Goal: Task Accomplishment & Management: Manage account settings

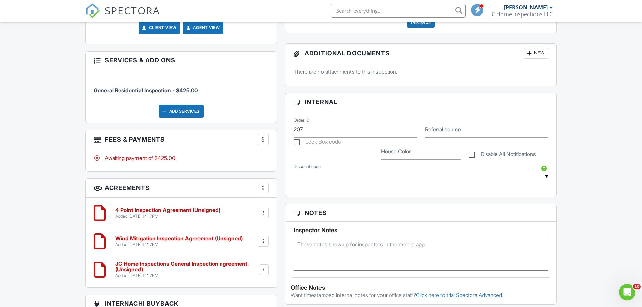
click at [263, 139] on div at bounding box center [263, 139] width 7 height 7
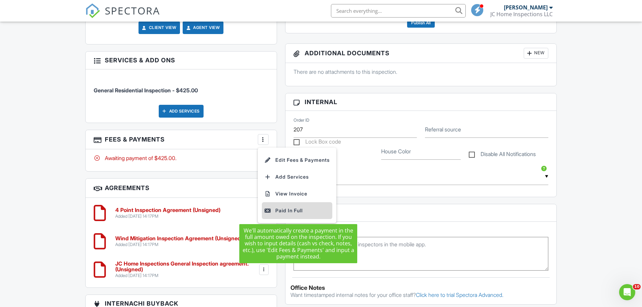
click at [284, 213] on div "Paid In Full" at bounding box center [297, 211] width 65 height 8
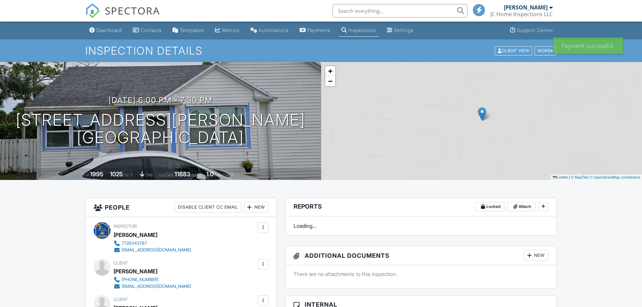
click at [109, 29] on div "Dashboard" at bounding box center [109, 30] width 26 height 6
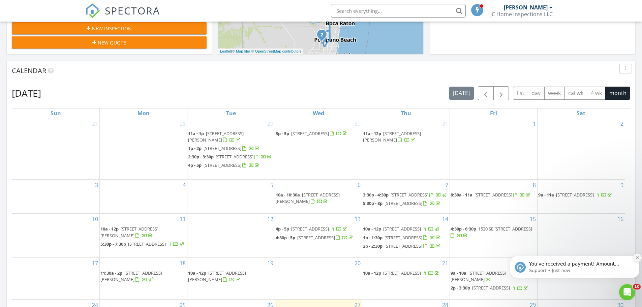
click at [637, 258] on icon "Dismiss notification" at bounding box center [638, 258] width 4 height 4
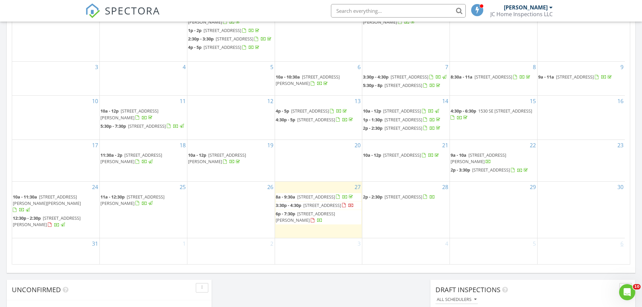
scroll to position [371, 0]
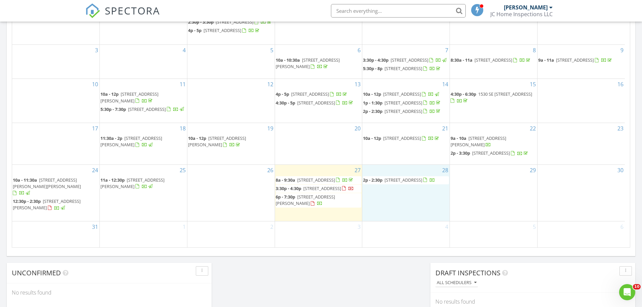
click at [432, 214] on div "28 2p - 2:30p 131 SW Lakehurst Dr, Port St. Lucie 34983" at bounding box center [405, 193] width 87 height 57
click at [411, 183] on link "Inspection" at bounding box center [406, 185] width 35 height 11
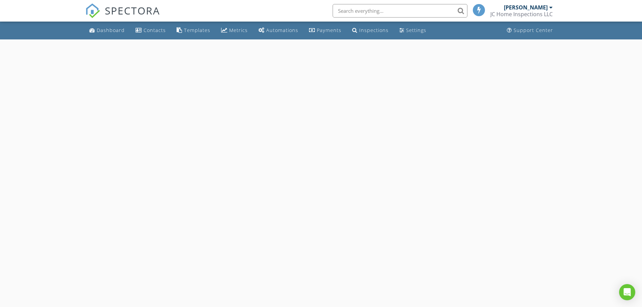
select select "7"
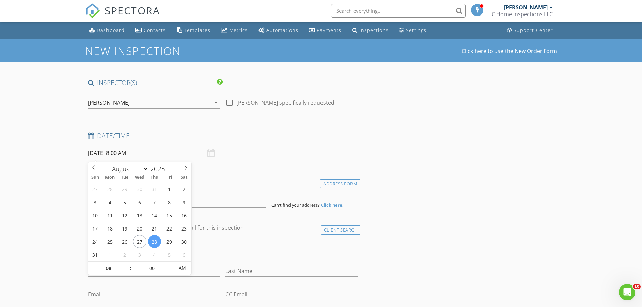
click at [169, 155] on input "08/28/2025 8:00 AM" at bounding box center [154, 153] width 132 height 17
type input "05"
type input "08/28/2025 8:05 AM"
click at [172, 265] on span at bounding box center [170, 265] width 5 height 7
type input "10"
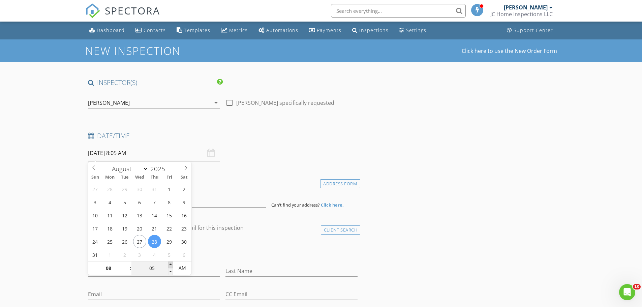
type input "08/28/2025 8:10 AM"
click at [172, 265] on span at bounding box center [170, 265] width 5 height 7
type input "15"
type input "08/28/2025 8:15 AM"
click at [172, 265] on span at bounding box center [170, 265] width 5 height 7
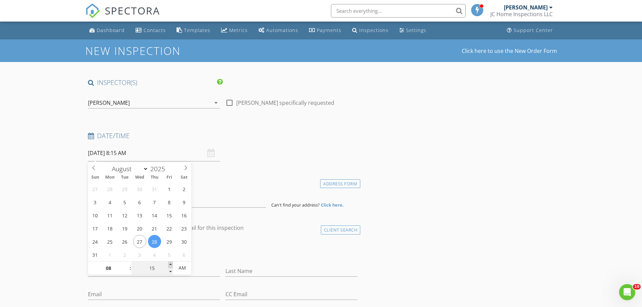
type input "20"
type input "08/28/2025 8:20 AM"
click at [172, 265] on span at bounding box center [170, 265] width 5 height 7
type input "25"
type input "08/28/2025 8:25 AM"
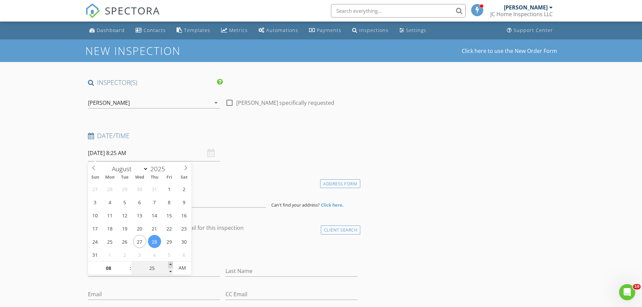
click at [172, 265] on span at bounding box center [170, 265] width 5 height 7
type input "30"
type input "08/28/2025 8:30 AM"
click at [172, 265] on span at bounding box center [170, 265] width 5 height 7
type input "09"
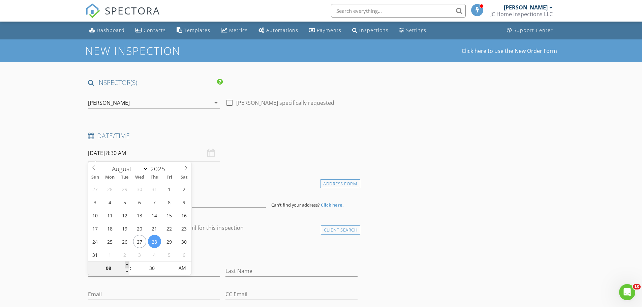
type input "08/28/2025 9:30 AM"
click at [128, 263] on span at bounding box center [127, 265] width 5 height 7
type input "10"
type input "08/28/2025 10:30 AM"
click at [128, 263] on span at bounding box center [127, 265] width 5 height 7
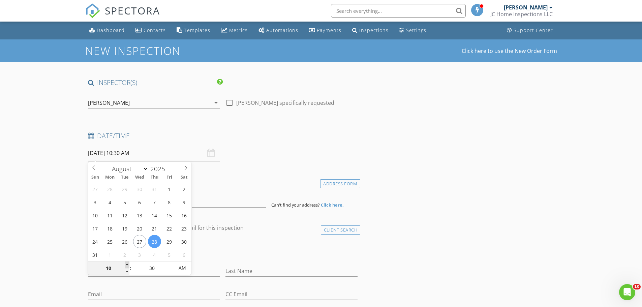
type input "11"
type input "08/28/2025 11:30 AM"
click at [128, 263] on span at bounding box center [127, 265] width 5 height 7
type input "12"
type input "[DATE] 12:30 PM"
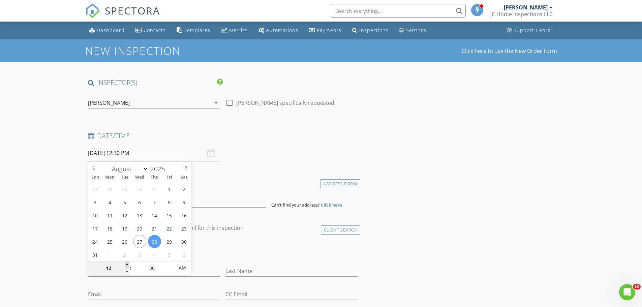
click at [128, 263] on span at bounding box center [127, 265] width 5 height 7
type input "11"
type input "[DATE] 11:30 AM"
click at [128, 274] on span at bounding box center [127, 271] width 5 height 7
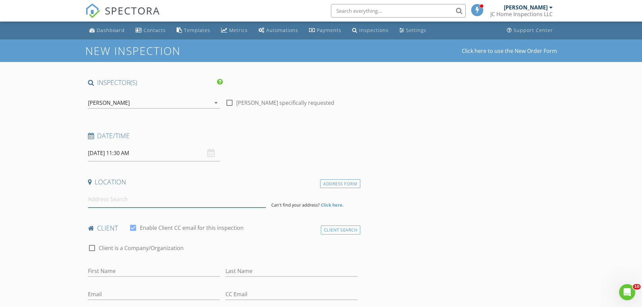
click at [215, 203] on input at bounding box center [177, 199] width 178 height 17
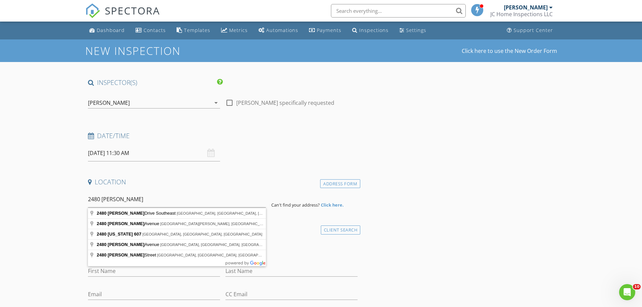
type input "2480 Emerson Drive Southeast, Palm Bay, FL, USA"
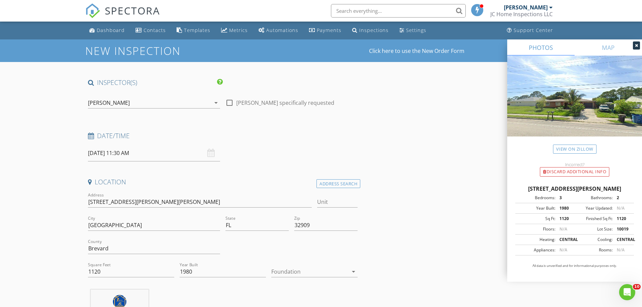
click at [300, 273] on div at bounding box center [309, 271] width 77 height 11
click at [291, 278] on div "Slab" at bounding box center [315, 279] width 76 height 8
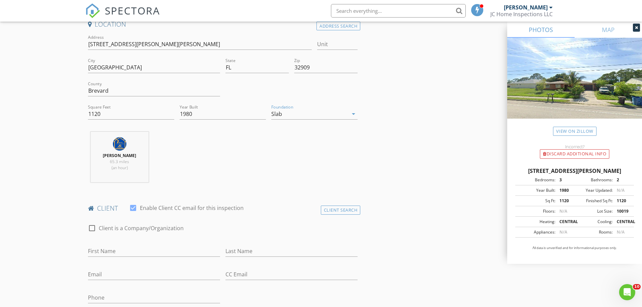
scroll to position [169, 0]
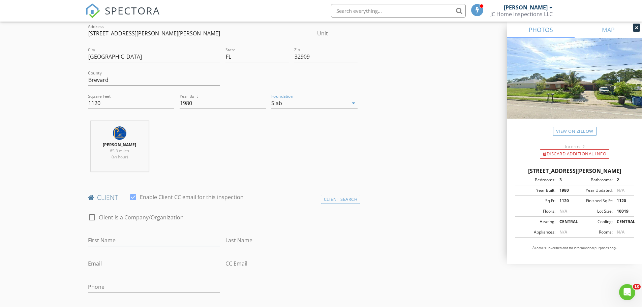
click at [135, 241] on input "First Name" at bounding box center [154, 240] width 132 height 11
click at [111, 241] on input "MarekynVanessa" at bounding box center [154, 240] width 132 height 11
click at [103, 237] on input "Marekyn Vanessa" at bounding box center [154, 240] width 132 height 11
type input "[PERSON_NAME]"
click at [258, 239] on input "Last Name" at bounding box center [292, 240] width 132 height 11
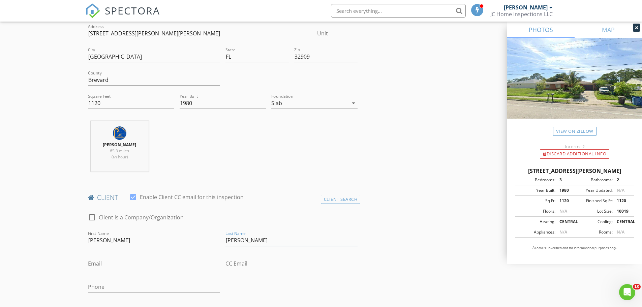
type input "[PERSON_NAME]"
click at [200, 262] on input "Email" at bounding box center [154, 263] width 132 height 11
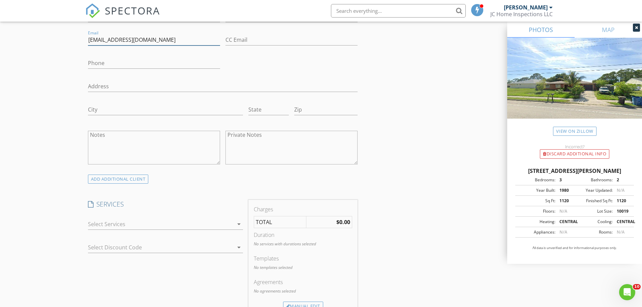
scroll to position [405, 0]
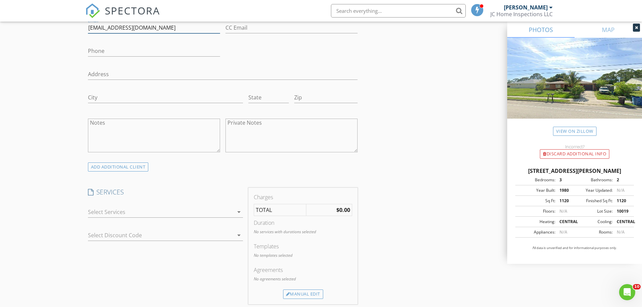
type input "[EMAIL_ADDRESS][DOMAIN_NAME]"
click at [227, 209] on div at bounding box center [161, 212] width 146 height 11
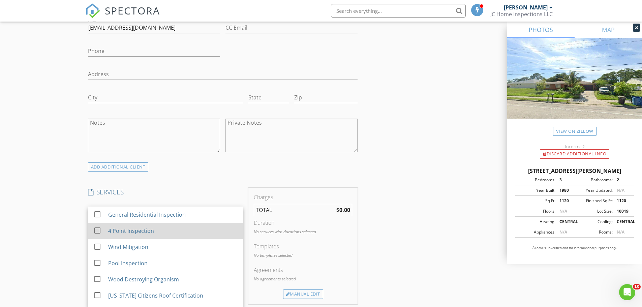
click at [165, 231] on div "4 Point Inspection" at bounding box center [172, 230] width 129 height 13
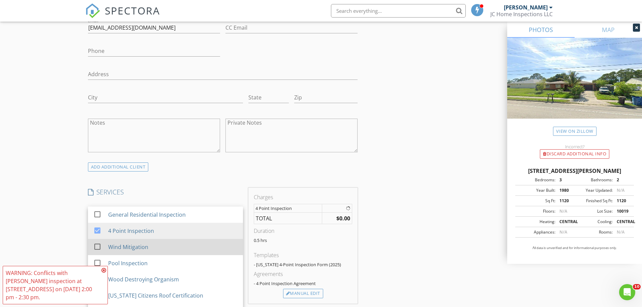
click at [158, 246] on div "Wind Mitigation" at bounding box center [172, 246] width 129 height 13
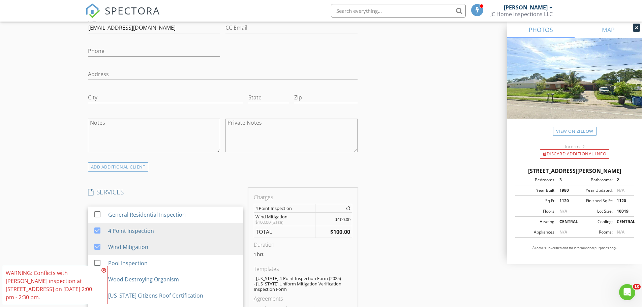
click at [395, 240] on div "INSPECTOR(S) check_box Julio C Perez PRIMARY Julio C Perez arrow_drop_down chec…" at bounding box center [321, 288] width 472 height 1228
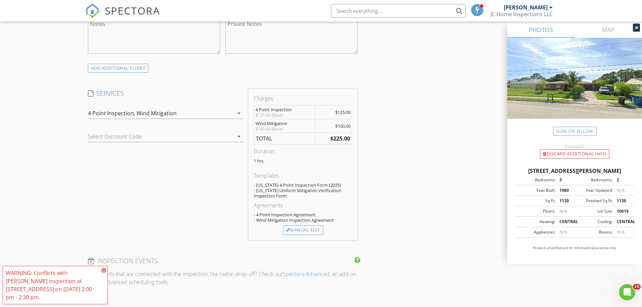
scroll to position [506, 0]
click at [316, 227] on div "Manual Edit" at bounding box center [303, 227] width 40 height 9
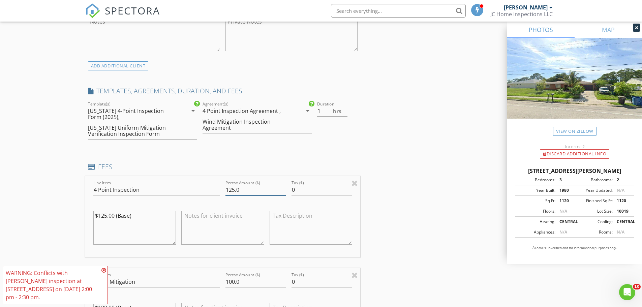
drag, startPoint x: 241, startPoint y: 190, endPoint x: 199, endPoint y: 191, distance: 41.8
click at [199, 191] on div "Line Item 4 Point Inspection Pretax Amount ($) 125.0 Tax ($) 0 $125.00 (Base)" at bounding box center [222, 216] width 275 height 81
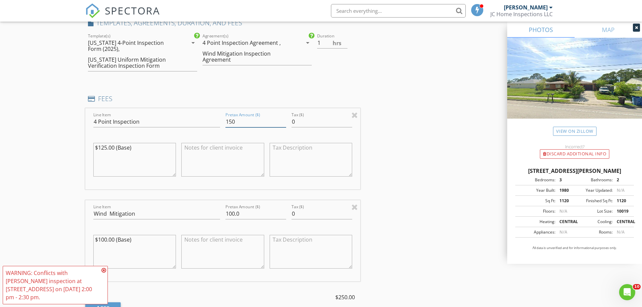
scroll to position [607, 0]
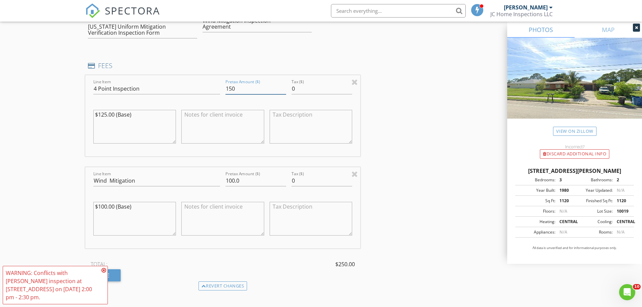
type input "150"
drag, startPoint x: 243, startPoint y: 179, endPoint x: 218, endPoint y: 180, distance: 25.6
click at [218, 180] on div "Line Item Wind Mitigation Pretax Amount ($) 100.0 Tax ($) 0 $100.00 (Base)" at bounding box center [222, 207] width 275 height 81
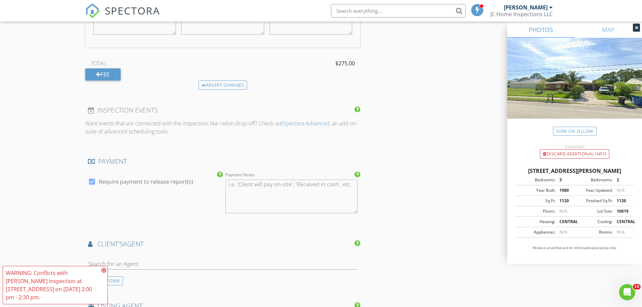
scroll to position [843, 0]
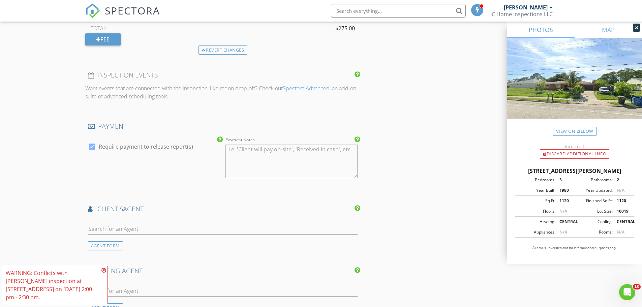
type input "125"
click at [105, 270] on icon at bounding box center [103, 270] width 5 height 5
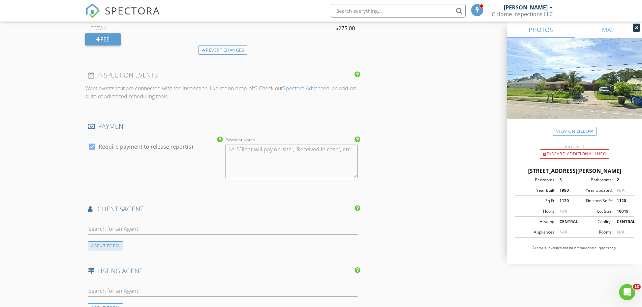
click at [111, 246] on div "AGENT FORM" at bounding box center [105, 245] width 35 height 9
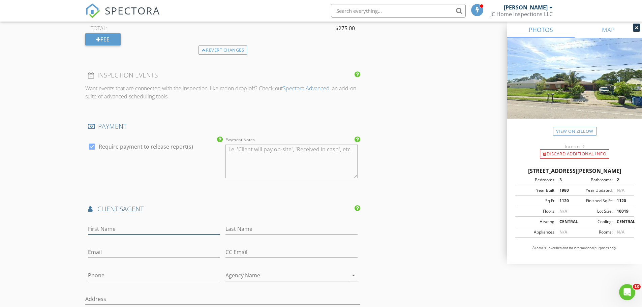
click at [120, 232] on input "First Name" at bounding box center [154, 229] width 132 height 11
type input "Elza"
type input "Prieto"
click at [126, 232] on input "Elza" at bounding box center [154, 229] width 132 height 11
type input "[PERSON_NAME]"
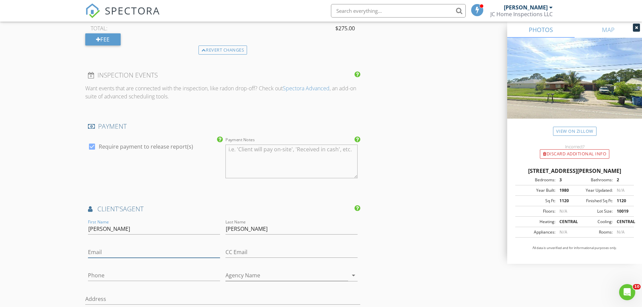
click at [124, 256] on input "Email" at bounding box center [154, 252] width 132 height 11
click at [253, 227] on input "Prieto" at bounding box center [292, 229] width 132 height 11
type input "[PERSON_NAME]"
click at [183, 256] on input "Email" at bounding box center [154, 252] width 132 height 11
type input "[EMAIL_ADDRESS][DOMAIN_NAME]"
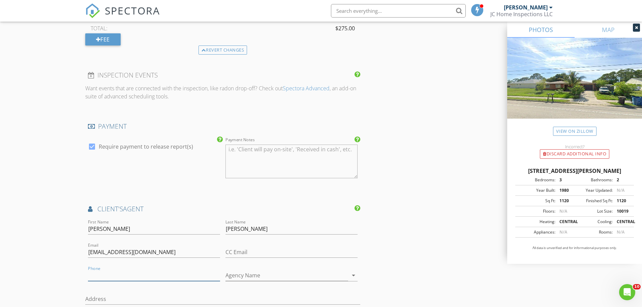
click at [148, 279] on input "Phone" at bounding box center [154, 275] width 132 height 11
type input "[PHONE_NUMBER]"
click at [265, 278] on input "Agency Name" at bounding box center [287, 275] width 123 height 11
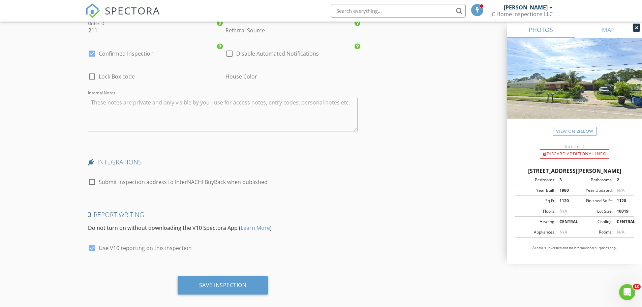
scroll to position [1373, 0]
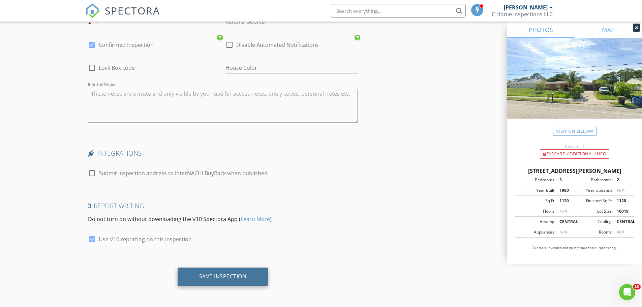
type input "West Williams Realty LLC"
click at [227, 270] on div "Save Inspection" at bounding box center [223, 277] width 91 height 18
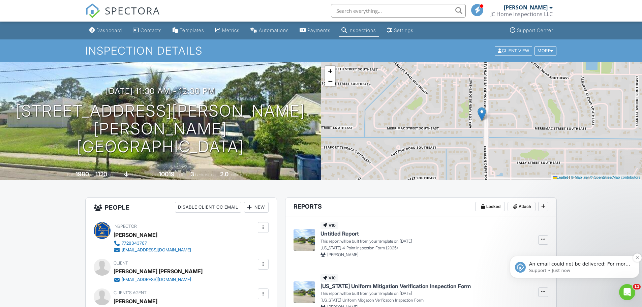
click p "An email could not be delivered: For more information, view Why emails don't ge…"
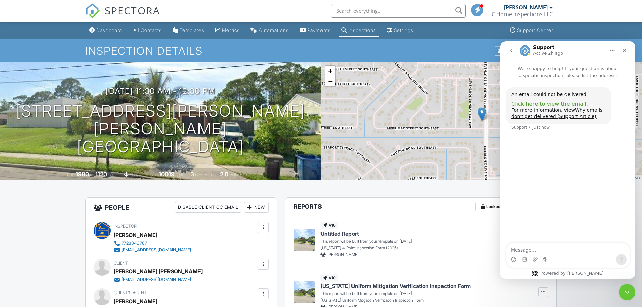
click span "Click here to view the email."
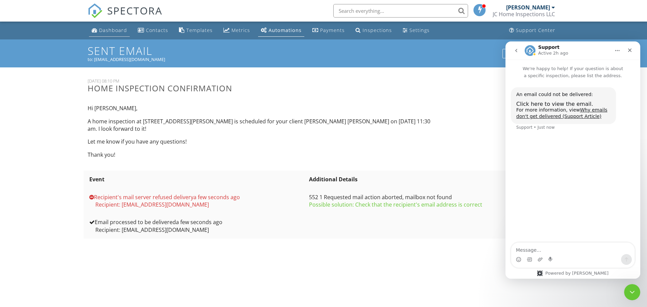
click at [121, 33] on link "Dashboard" at bounding box center [109, 30] width 41 height 12
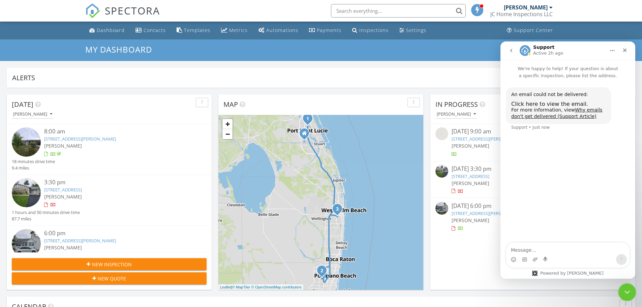
drag, startPoint x: 628, startPoint y: 290, endPoint x: 1227, endPoint y: 568, distance: 660.9
click at [628, 290] on icon "Close Intercom Messenger" at bounding box center [626, 291] width 8 height 8
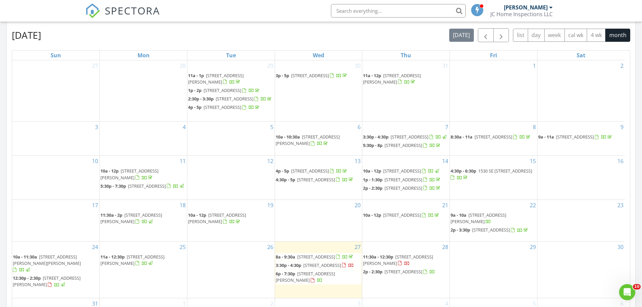
scroll to position [405, 0]
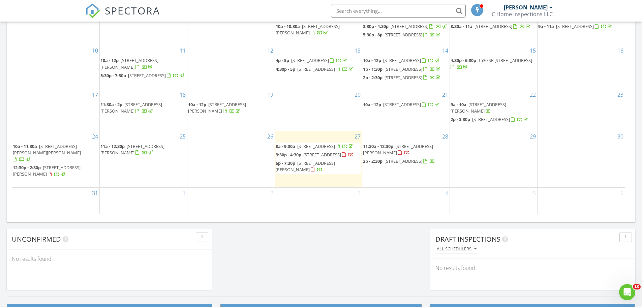
click at [419, 149] on span "2480 Emerson Dr SE, Palm Bay 32909" at bounding box center [398, 149] width 70 height 12
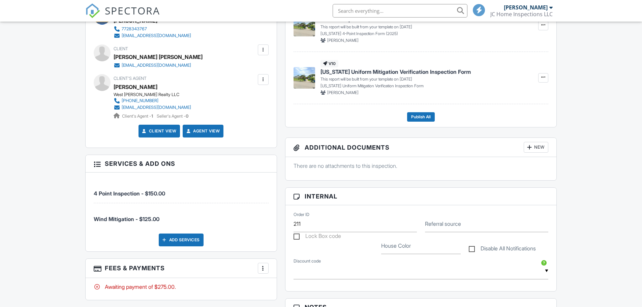
scroll to position [202, 0]
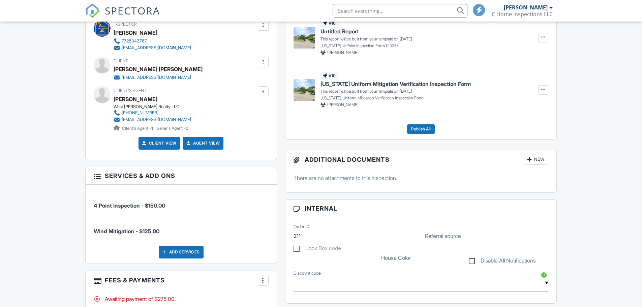
click at [263, 91] on div at bounding box center [263, 91] width 7 height 7
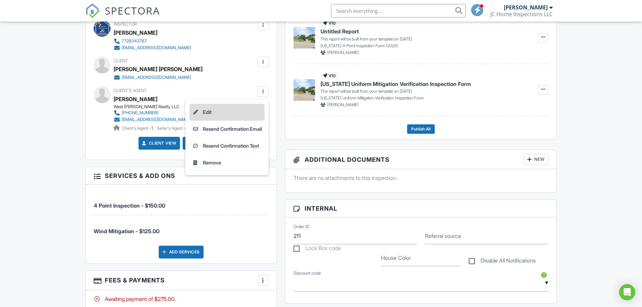
click at [234, 108] on li "Edit" at bounding box center [226, 112] width 75 height 17
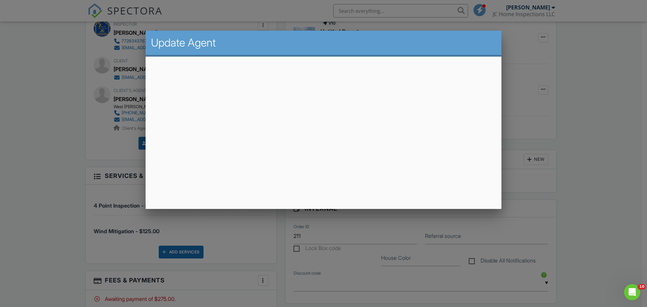
scroll to position [0, 0]
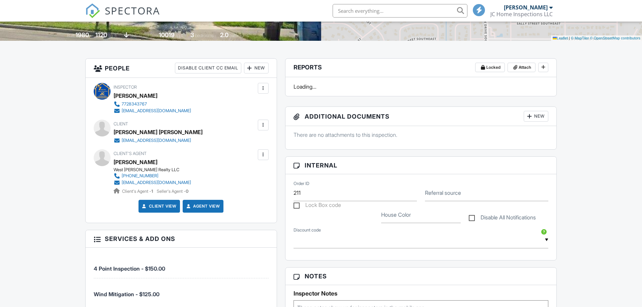
scroll to position [139, 0]
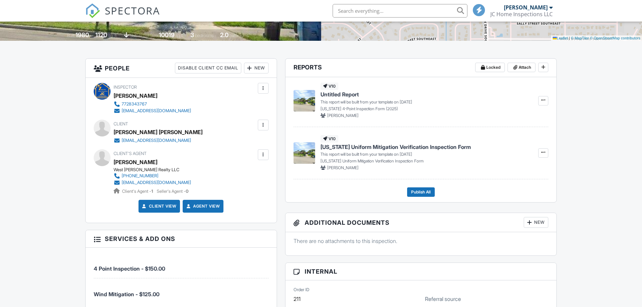
click at [263, 152] on div at bounding box center [263, 154] width 7 height 7
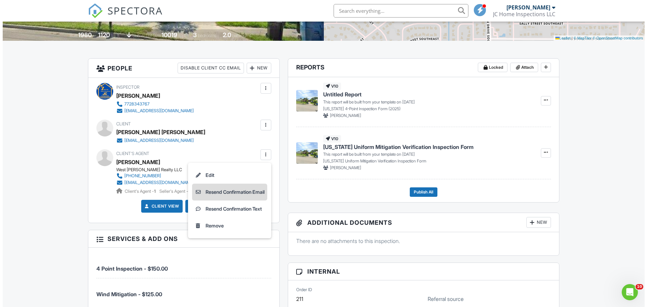
scroll to position [0, 0]
click at [235, 193] on li "Resend Confirmation Email" at bounding box center [226, 192] width 75 height 17
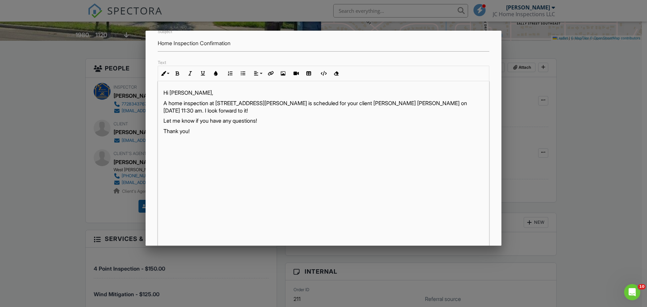
scroll to position [116, 0]
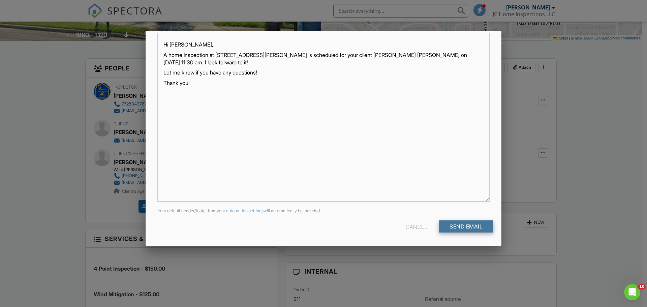
click at [454, 224] on input "Send Email" at bounding box center [466, 226] width 55 height 12
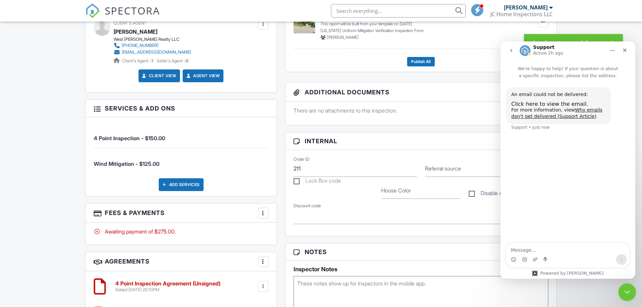
click at [625, 295] on icon "Close Intercom Messenger" at bounding box center [626, 291] width 8 height 8
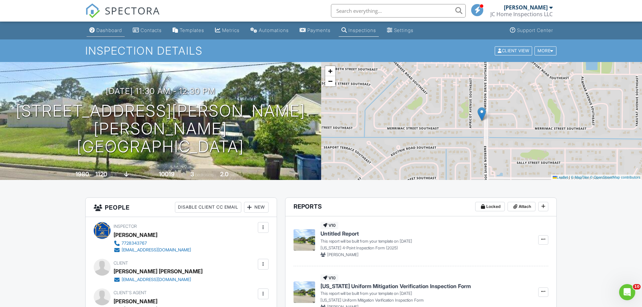
click at [103, 34] on link "Dashboard" at bounding box center [106, 30] width 38 height 12
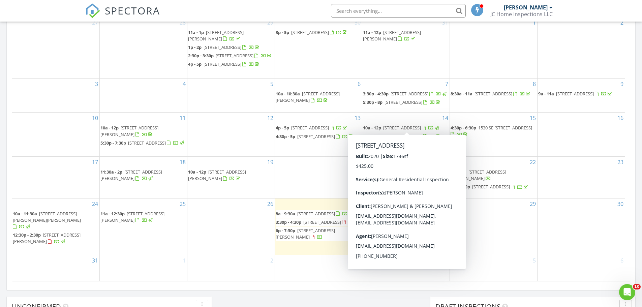
scroll to position [28, 0]
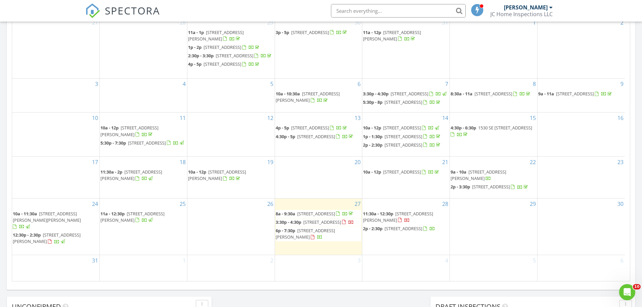
click at [423, 250] on div "28 11:30a - 12:30p [STREET_ADDRESS][PERSON_NAME] 2p - 2:30p [STREET_ADDRESS]" at bounding box center [405, 227] width 87 height 57
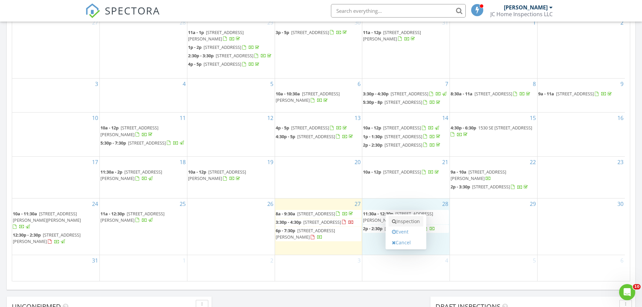
click at [420, 224] on link "Inspection" at bounding box center [406, 221] width 35 height 11
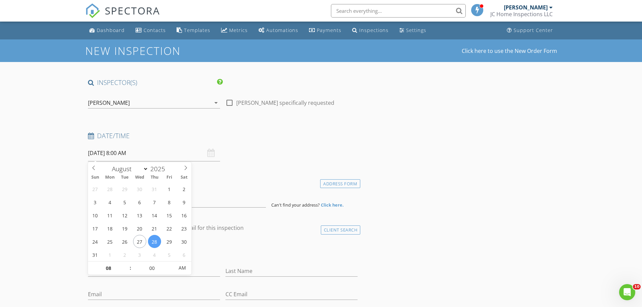
click at [136, 159] on input "[DATE] 8:00 AM" at bounding box center [154, 153] width 132 height 17
type input "09"
type input "[DATE] 9:00 AM"
click at [127, 264] on span at bounding box center [127, 265] width 5 height 7
type input "10"
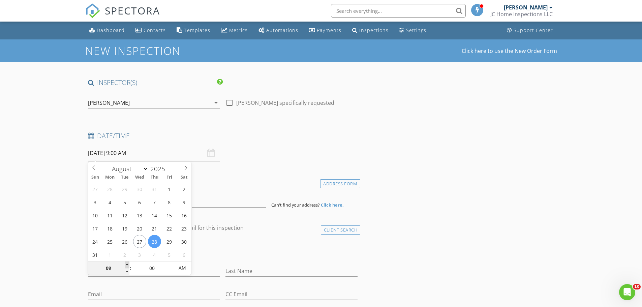
type input "08/28/2025 10:00 AM"
click at [127, 264] on span at bounding box center [127, 265] width 5 height 7
type input "11"
type input "08/28/2025 11:00 AM"
click at [127, 264] on span at bounding box center [127, 265] width 5 height 7
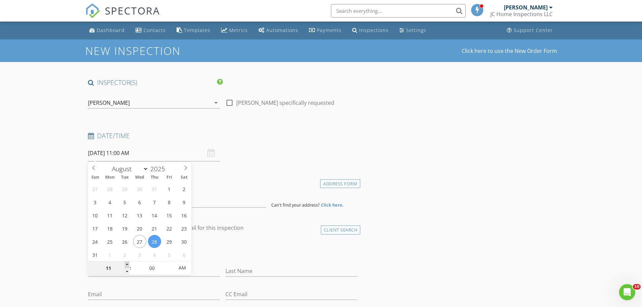
type input "12"
type input "08/28/2025 12:00 PM"
click at [127, 264] on span at bounding box center [127, 265] width 5 height 7
type input "01"
type input "08/28/2025 1:00 PM"
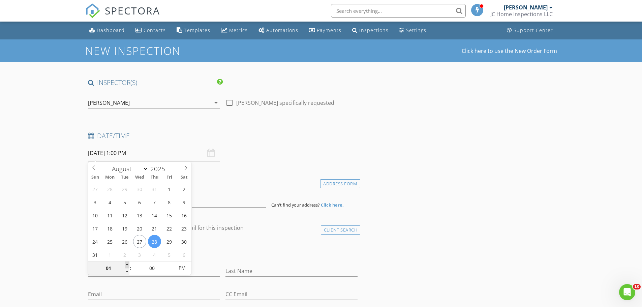
click at [127, 264] on span at bounding box center [127, 265] width 5 height 7
type input "02"
type input "08/28/2025 2:00 PM"
click at [127, 264] on span at bounding box center [127, 265] width 5 height 7
type input "03"
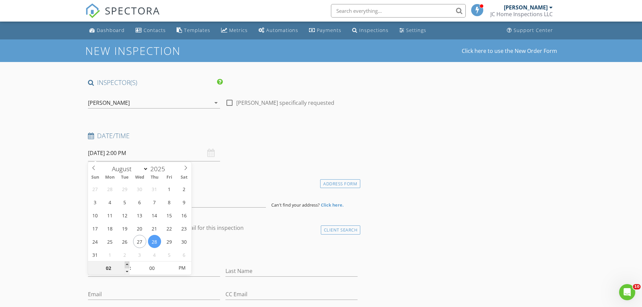
type input "08/28/2025 3:00 PM"
click at [127, 264] on span at bounding box center [127, 265] width 5 height 7
type input "04"
type input "08/28/2025 4:00 PM"
click at [127, 264] on span at bounding box center [127, 265] width 5 height 7
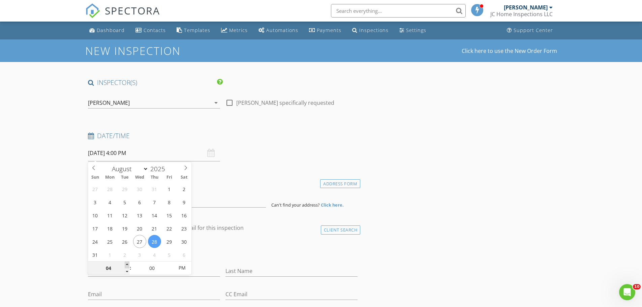
type input "05"
type input "08/28/2025 5:00 PM"
click at [127, 264] on span at bounding box center [127, 265] width 5 height 7
type input "06"
type input "08/28/2025 6:00 PM"
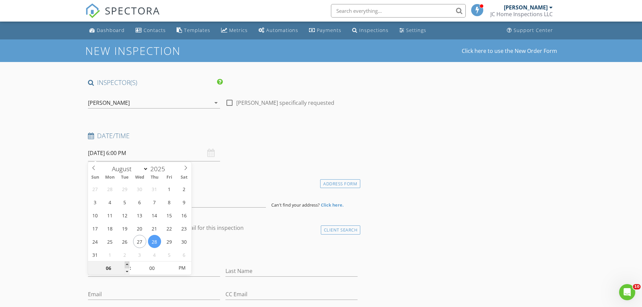
click at [127, 264] on span at bounding box center [127, 265] width 5 height 7
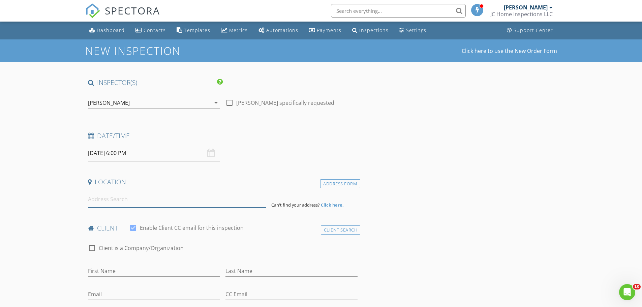
click at [222, 207] on input at bounding box center [177, 199] width 178 height 17
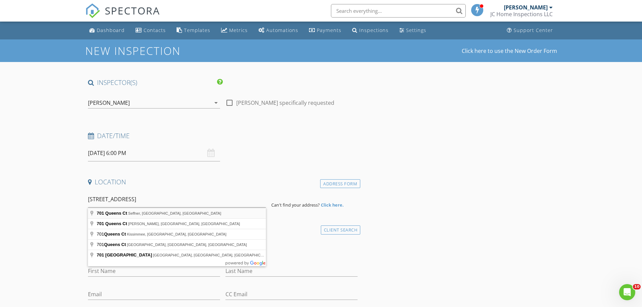
type input "701 Queens Ct, Seffner, FL, USA"
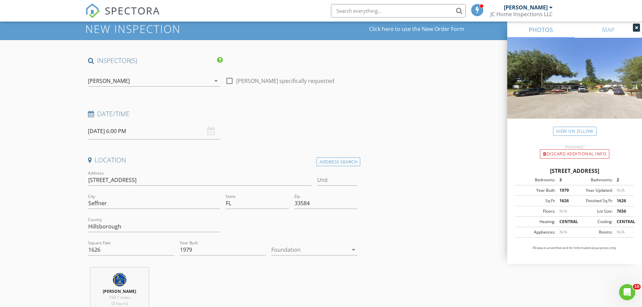
scroll to position [135, 0]
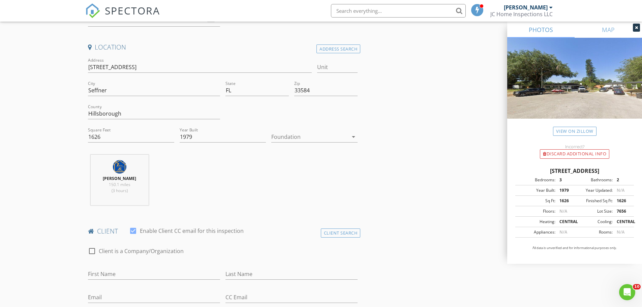
click at [331, 141] on div at bounding box center [309, 136] width 77 height 11
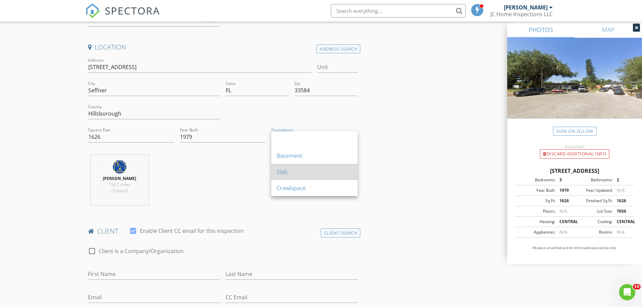
click at [292, 169] on div "Slab" at bounding box center [315, 172] width 76 height 8
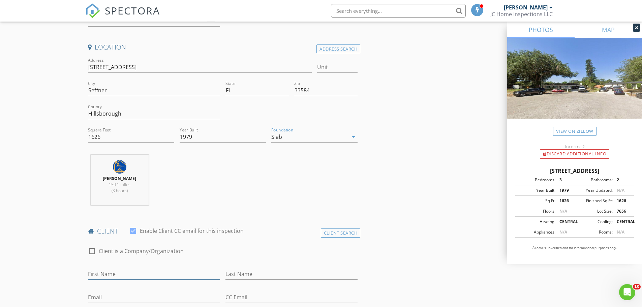
click at [117, 274] on input "First Name" at bounding box center [154, 274] width 132 height 11
type input "Rolando"
type input "Rodriguez Herrera"
click at [103, 296] on input "Email" at bounding box center [154, 297] width 132 height 11
click at [126, 299] on input "laynnethmontolvo" at bounding box center [154, 297] width 132 height 11
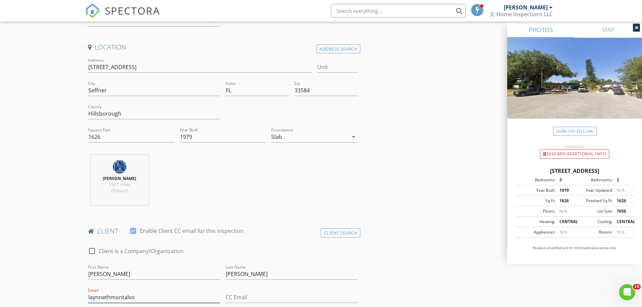
click at [158, 294] on input "laynnethmontalvo" at bounding box center [154, 297] width 132 height 11
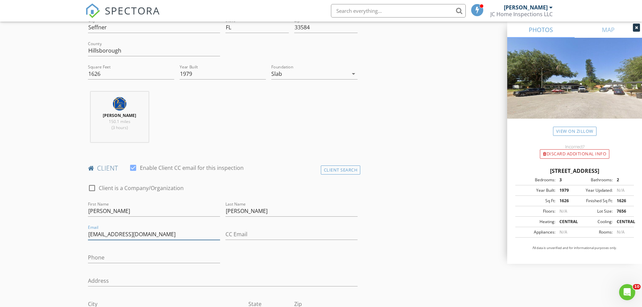
scroll to position [202, 0]
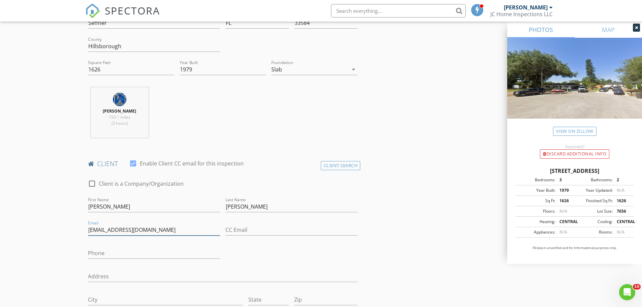
type input "laynnethmontalvo@gmail.com"
click at [153, 253] on input "Phone" at bounding box center [154, 253] width 132 height 11
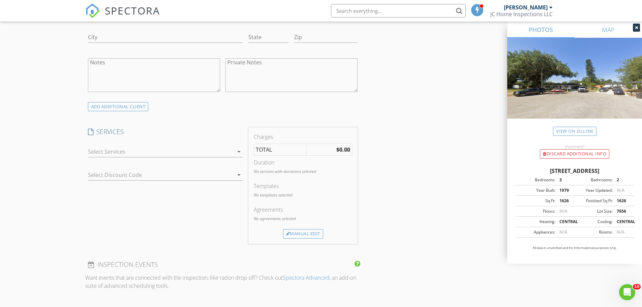
scroll to position [472, 0]
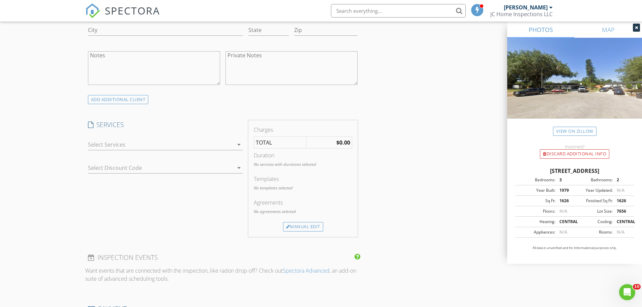
type input "813-812-0737"
click at [235, 145] on icon "arrow_drop_down" at bounding box center [239, 145] width 8 height 8
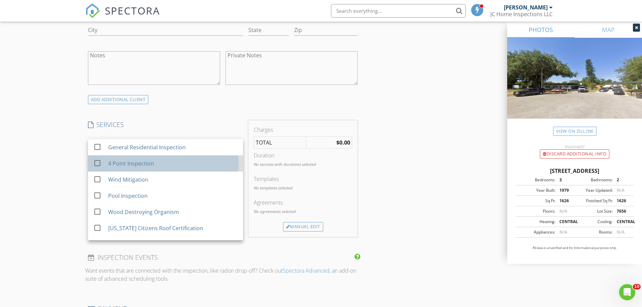
click at [165, 161] on div "4 Point Inspection" at bounding box center [172, 163] width 129 height 13
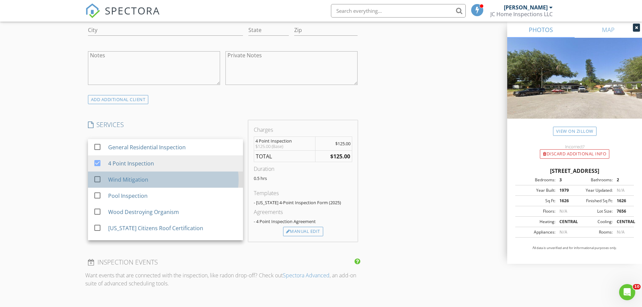
drag, startPoint x: 159, startPoint y: 180, endPoint x: 168, endPoint y: 180, distance: 9.4
click at [159, 180] on div "Wind Mitigation" at bounding box center [172, 179] width 129 height 13
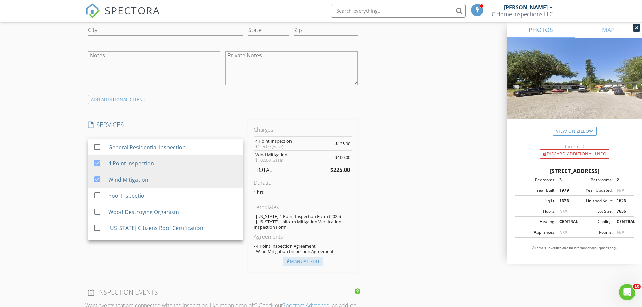
click at [312, 262] on div "Manual Edit" at bounding box center [303, 261] width 40 height 9
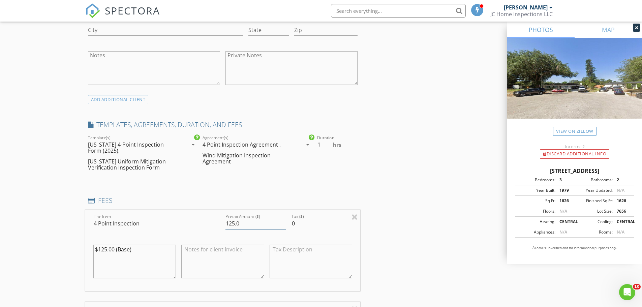
click at [221, 226] on div "Line Item 4 Point Inspection Pretax Amount ($) 125.0 Tax ($) 0 $125.00 (Base)" at bounding box center [222, 250] width 275 height 81
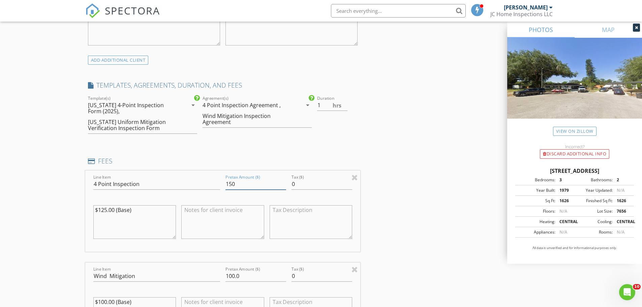
scroll to position [607, 0]
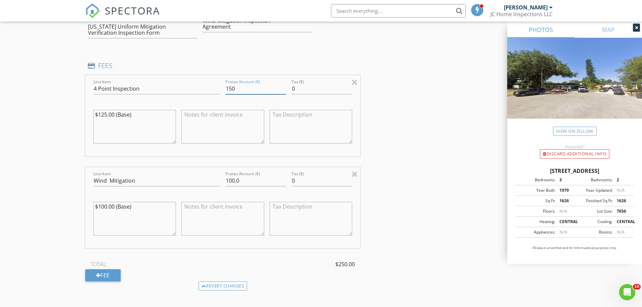
type input "150"
drag, startPoint x: 190, startPoint y: 180, endPoint x: 174, endPoint y: 183, distance: 16.4
click at [174, 183] on div "Line Item Wind Mitigation Pretax Amount ($) 100.0 Tax ($) 0 $100.00 (Base)" at bounding box center [222, 207] width 275 height 81
type input "125"
click at [488, 135] on div "INSPECTOR(S) check_box Julio C Perez PRIMARY Julio C Perez arrow_drop_down chec…" at bounding box center [321, 164] width 472 height 1387
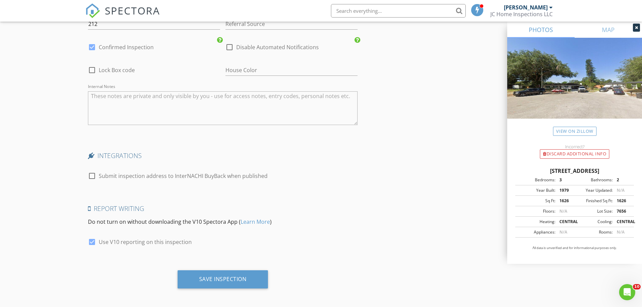
scroll to position [1174, 0]
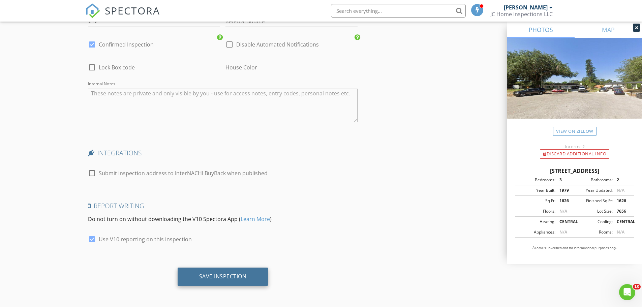
click at [243, 276] on div "Save Inspection" at bounding box center [223, 276] width 48 height 7
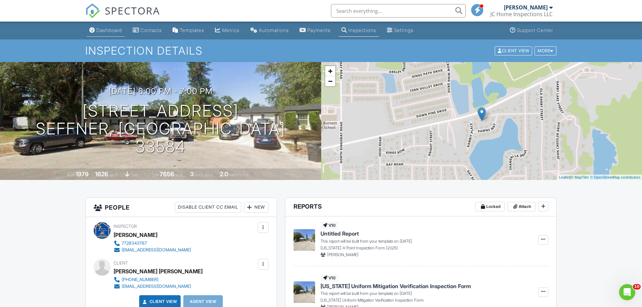
click at [114, 31] on div "Dashboard" at bounding box center [109, 30] width 26 height 6
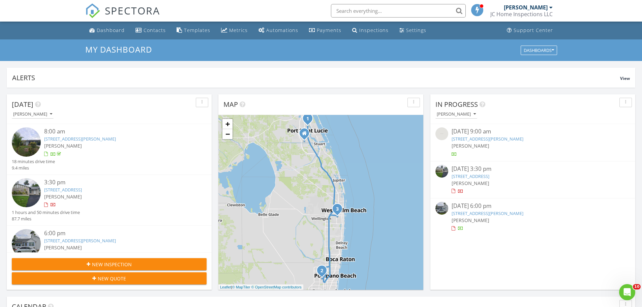
click at [82, 190] on link "[STREET_ADDRESS]" at bounding box center [63, 190] width 38 height 6
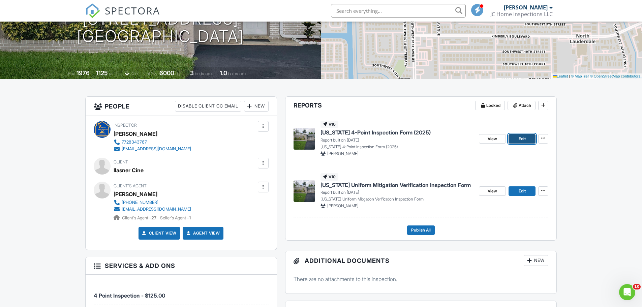
click at [522, 140] on span "Edit" at bounding box center [522, 139] width 7 height 7
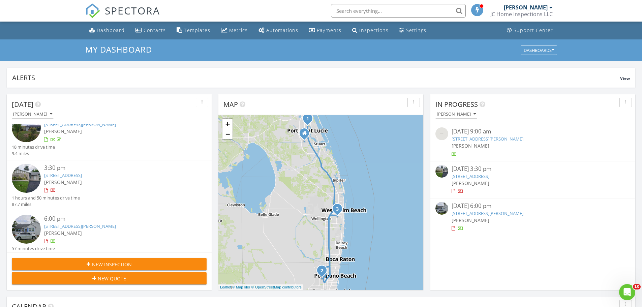
scroll to position [22, 0]
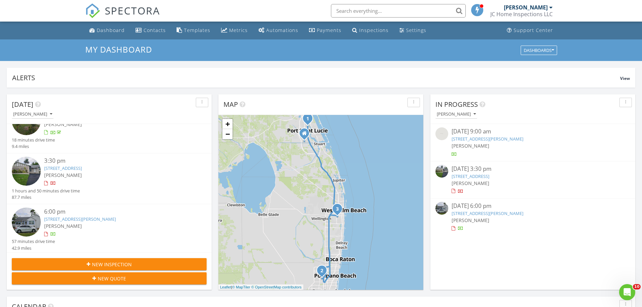
click at [93, 216] on link "4204 George Ln, West Palm Beach, FL 33406" at bounding box center [80, 219] width 72 height 6
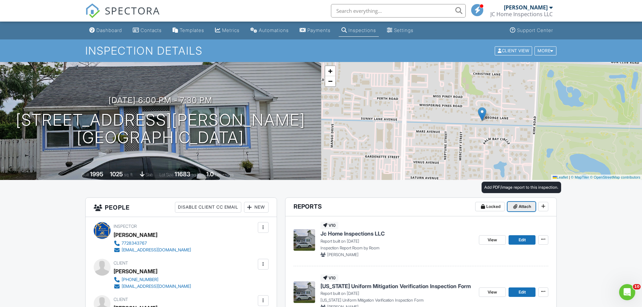
click at [521, 206] on span "Attach" at bounding box center [525, 206] width 12 height 7
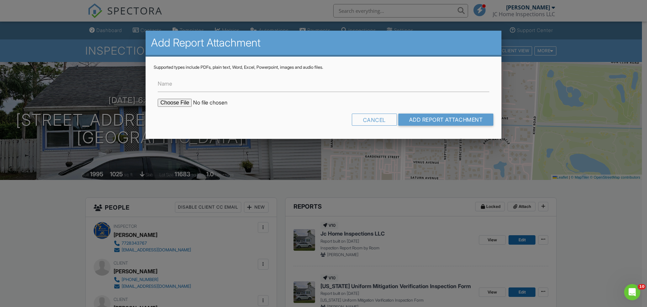
click at [166, 104] on input "file" at bounding box center [215, 103] width 115 height 8
type input "C:\fakepath\4204ePZB Admin.pdf"
click at [451, 120] on input "Add Report Attachment" at bounding box center [445, 120] width 95 height 12
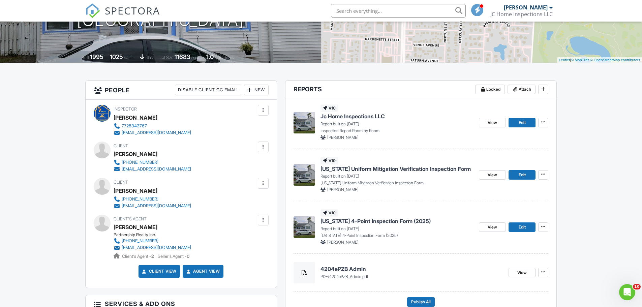
scroll to position [135, 0]
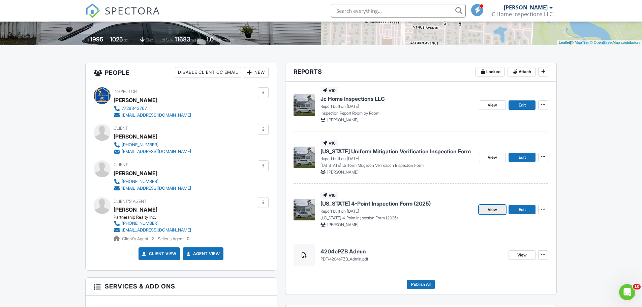
click at [493, 210] on span "View" at bounding box center [492, 209] width 9 height 7
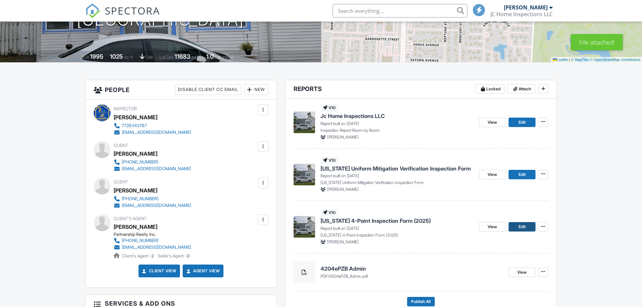
scroll to position [118, 0]
click at [524, 228] on span "Edit" at bounding box center [522, 227] width 7 height 7
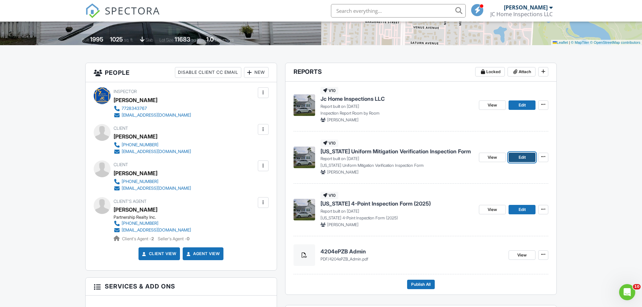
click at [525, 158] on span "Edit" at bounding box center [522, 157] width 7 height 7
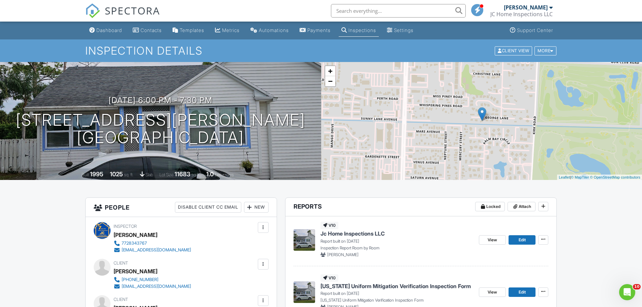
scroll to position [101, 0]
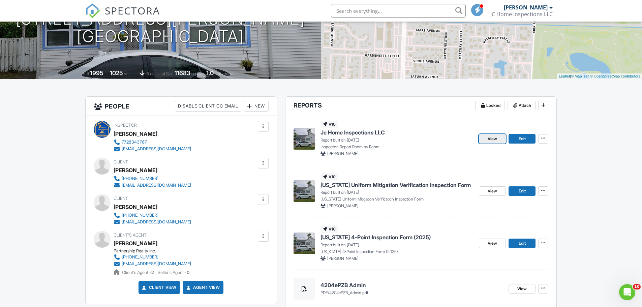
click at [496, 138] on span "View" at bounding box center [492, 139] width 9 height 7
click at [496, 187] on link "View" at bounding box center [492, 190] width 27 height 9
click at [494, 245] on span "View" at bounding box center [492, 243] width 9 height 7
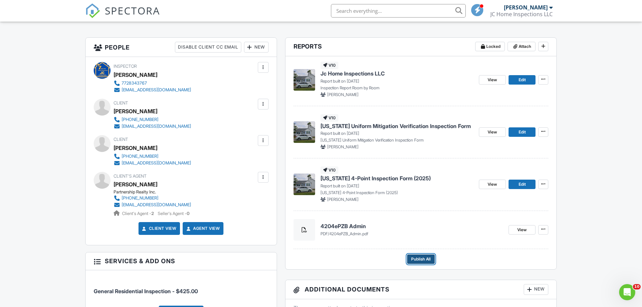
click at [420, 258] on span "Publish All" at bounding box center [421, 259] width 20 height 7
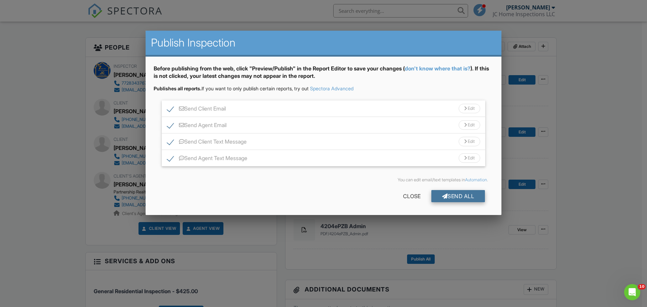
click at [448, 197] on div "Send All" at bounding box center [458, 196] width 54 height 12
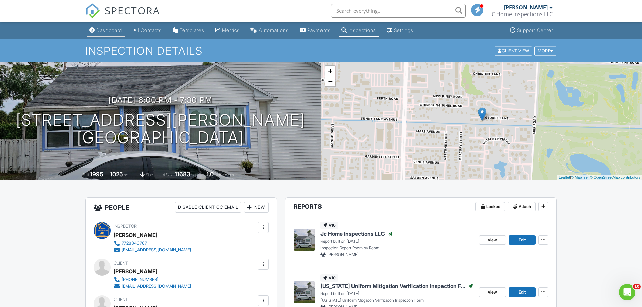
click at [119, 30] on div "Dashboard" at bounding box center [109, 30] width 26 height 6
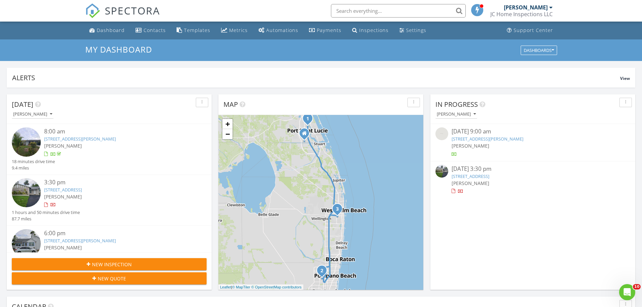
click at [74, 188] on link "7807 SW 9th St, North Lauderdale, FL 33068" at bounding box center [63, 190] width 38 height 6
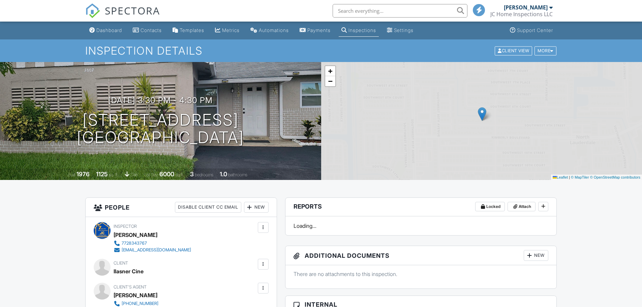
scroll to position [101, 0]
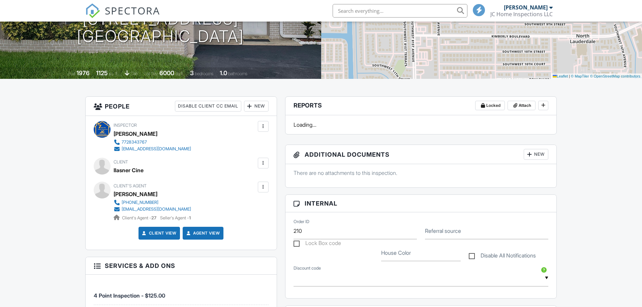
click at [262, 161] on div at bounding box center [263, 163] width 7 height 7
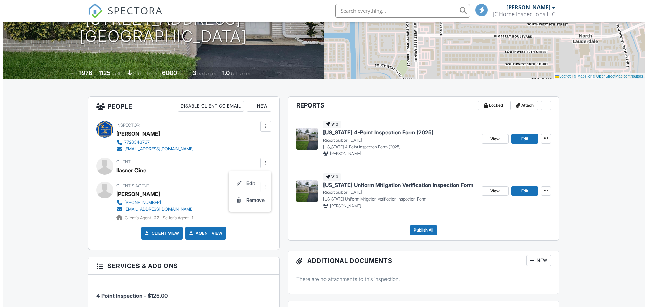
scroll to position [0, 0]
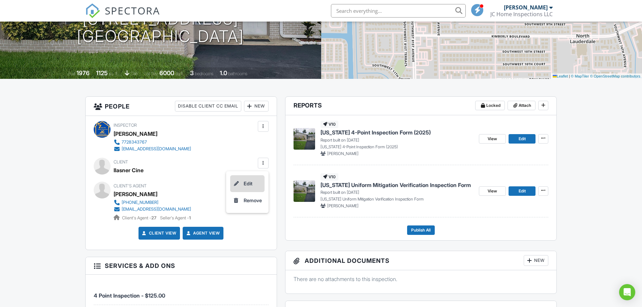
click at [246, 182] on li "Edit" at bounding box center [247, 183] width 34 height 17
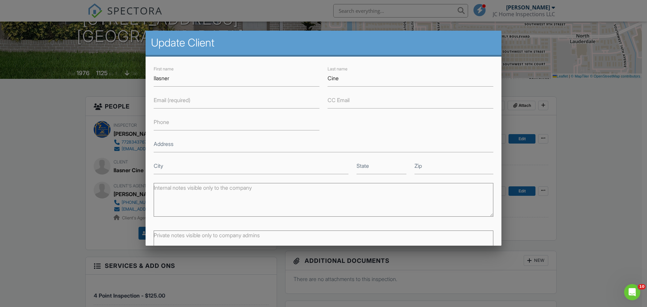
click at [181, 103] on label "Email (required)" at bounding box center [172, 99] width 37 height 7
click at [181, 103] on input "Email (required)" at bounding box center [237, 100] width 166 height 17
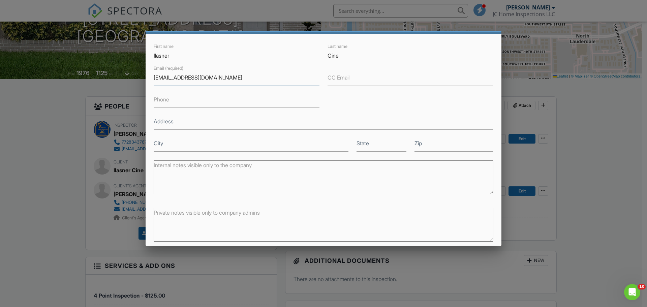
scroll to position [49, 0]
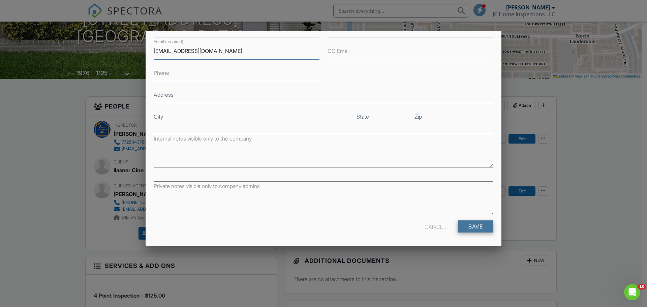
type input "[EMAIL_ADDRESS][DOMAIN_NAME]"
click at [485, 228] on input "Save" at bounding box center [476, 226] width 36 height 12
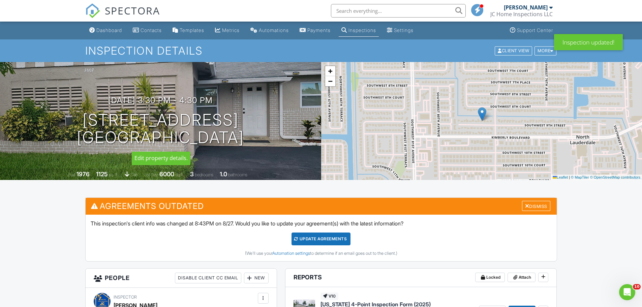
drag, startPoint x: 296, startPoint y: 148, endPoint x: 231, endPoint y: 160, distance: 66.3
click at [128, 113] on div "08/27/2025 3:30 pm - 4:30 pm 7807 SW 9th St North Lauderdale, FL 33068 Built 19…" at bounding box center [160, 121] width 321 height 118
click at [270, 154] on div "08/27/2025 3:30 pm - 4:30 pm 7807 SW 9th St North Lauderdale, FL 33068 Built 19…" at bounding box center [160, 121] width 321 height 118
drag, startPoint x: 282, startPoint y: 147, endPoint x: 108, endPoint y: 123, distance: 175.5
click at [97, 123] on div "08/27/2025 3:30 pm - 4:30 pm 7807 SW 9th St North Lauderdale, FL 33068 Built 19…" at bounding box center [160, 121] width 321 height 118
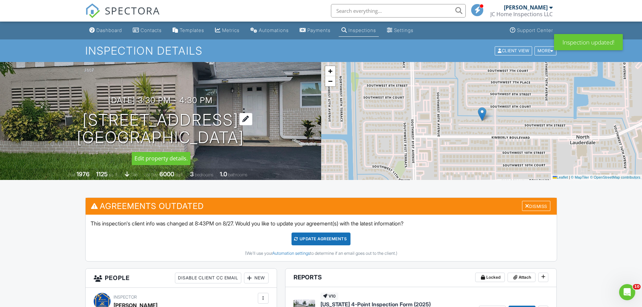
copy h1 "7807 SW 9th St North Lauderdale, FL 33068"
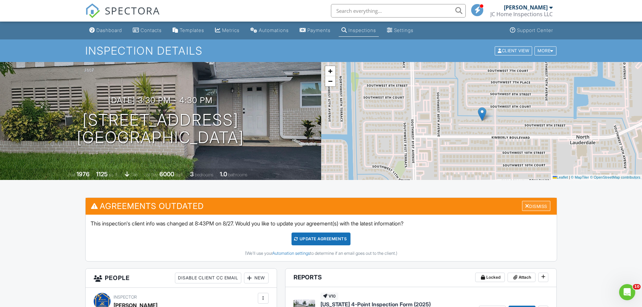
click at [529, 205] on div "Dismiss" at bounding box center [536, 206] width 28 height 10
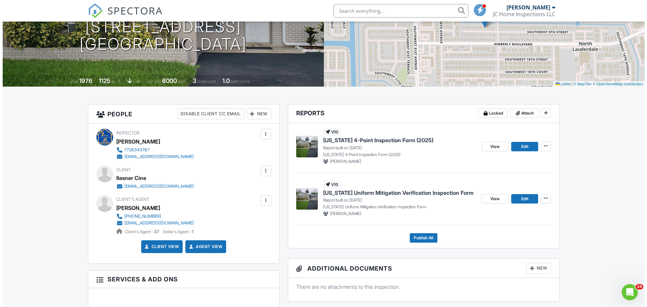
scroll to position [101, 0]
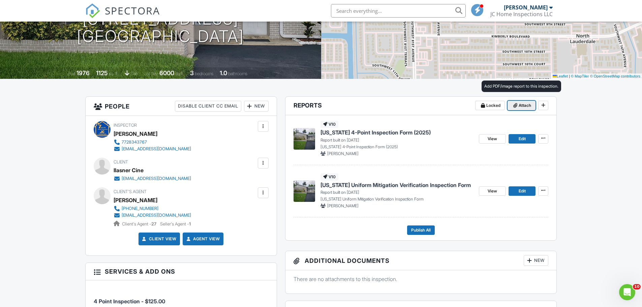
click at [525, 106] on span "Attach" at bounding box center [525, 105] width 12 height 7
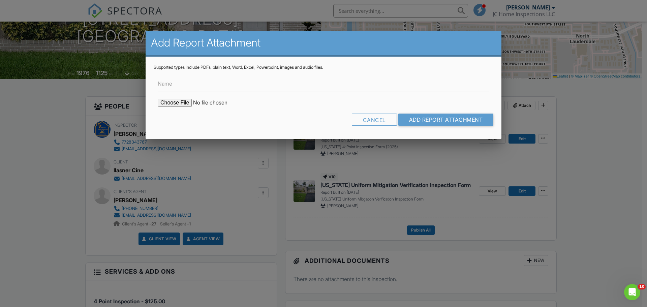
click at [177, 105] on input "file" at bounding box center [215, 103] width 115 height 8
type input "C:\fakepath\BuildFaxReport_20250827204350393147-9IV2AV-766156219.pdf"
click at [434, 118] on input "Add Report Attachment" at bounding box center [445, 120] width 95 height 12
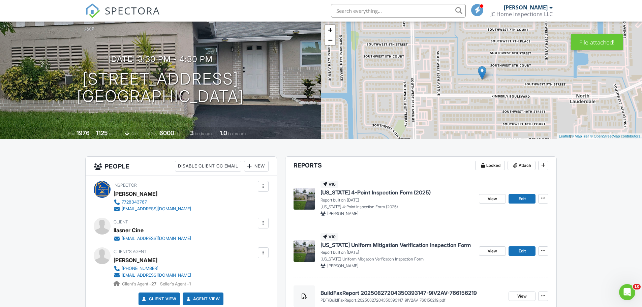
scroll to position [67, 0]
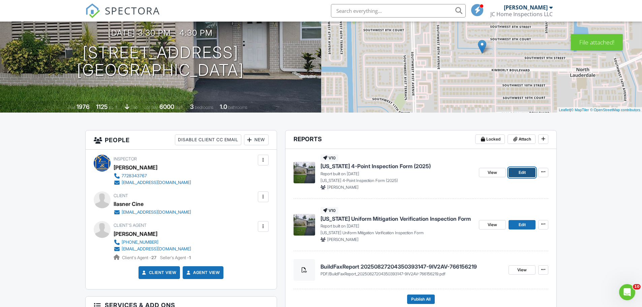
click at [518, 172] on link "Edit" at bounding box center [522, 172] width 27 height 9
